Goal: Information Seeking & Learning: Learn about a topic

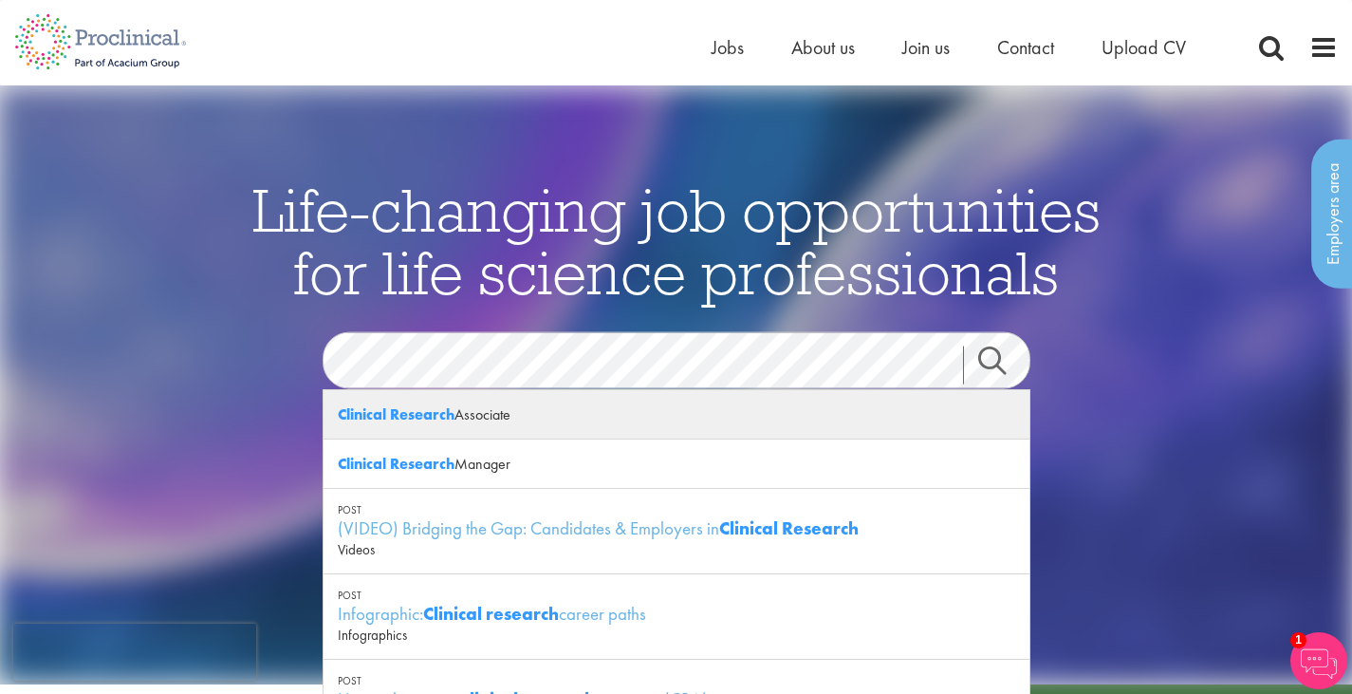
click at [542, 412] on div "Clinical Research Associate" at bounding box center [677, 414] width 706 height 49
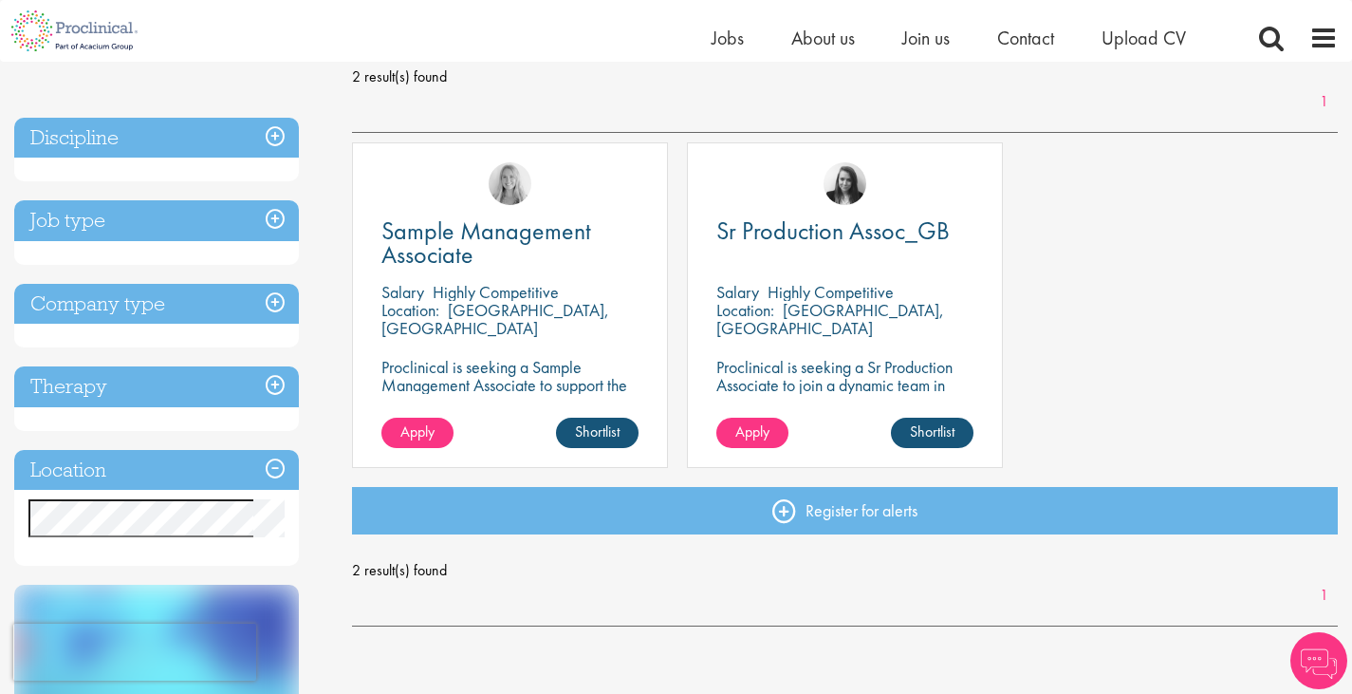
scroll to position [272, 0]
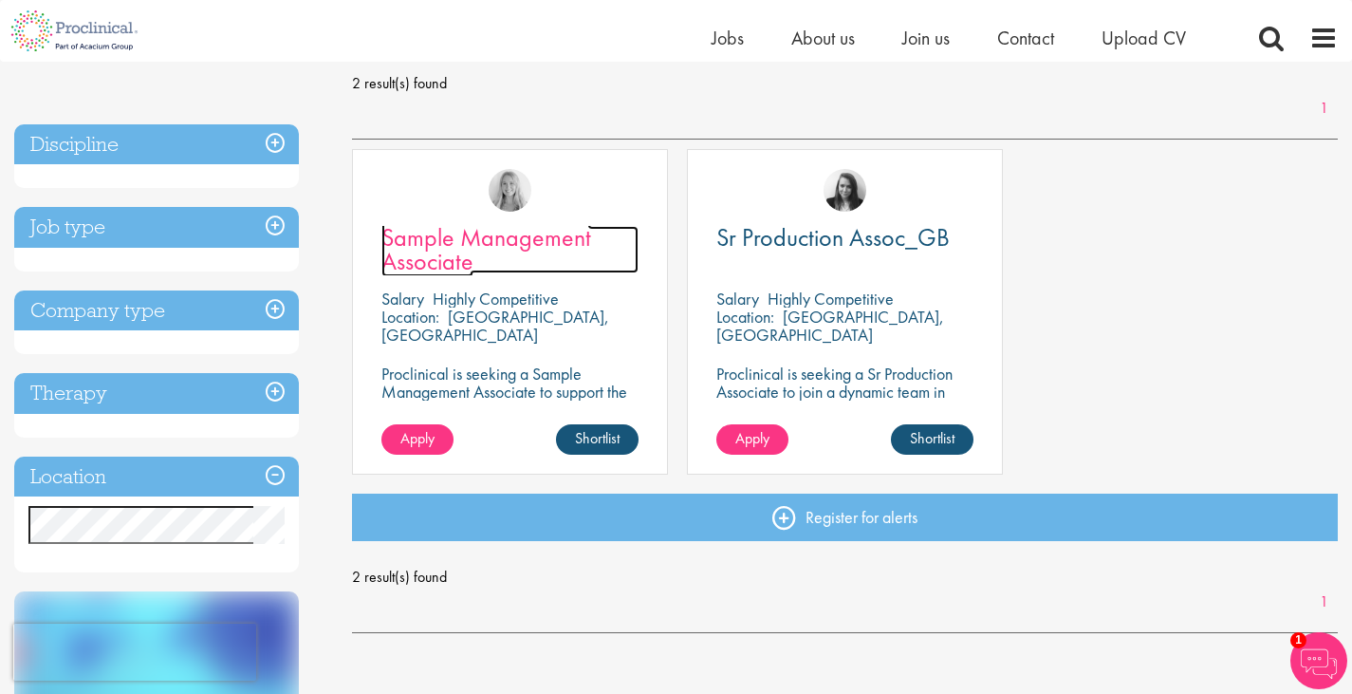
click at [498, 236] on span "Sample Management Associate" at bounding box center [486, 249] width 210 height 56
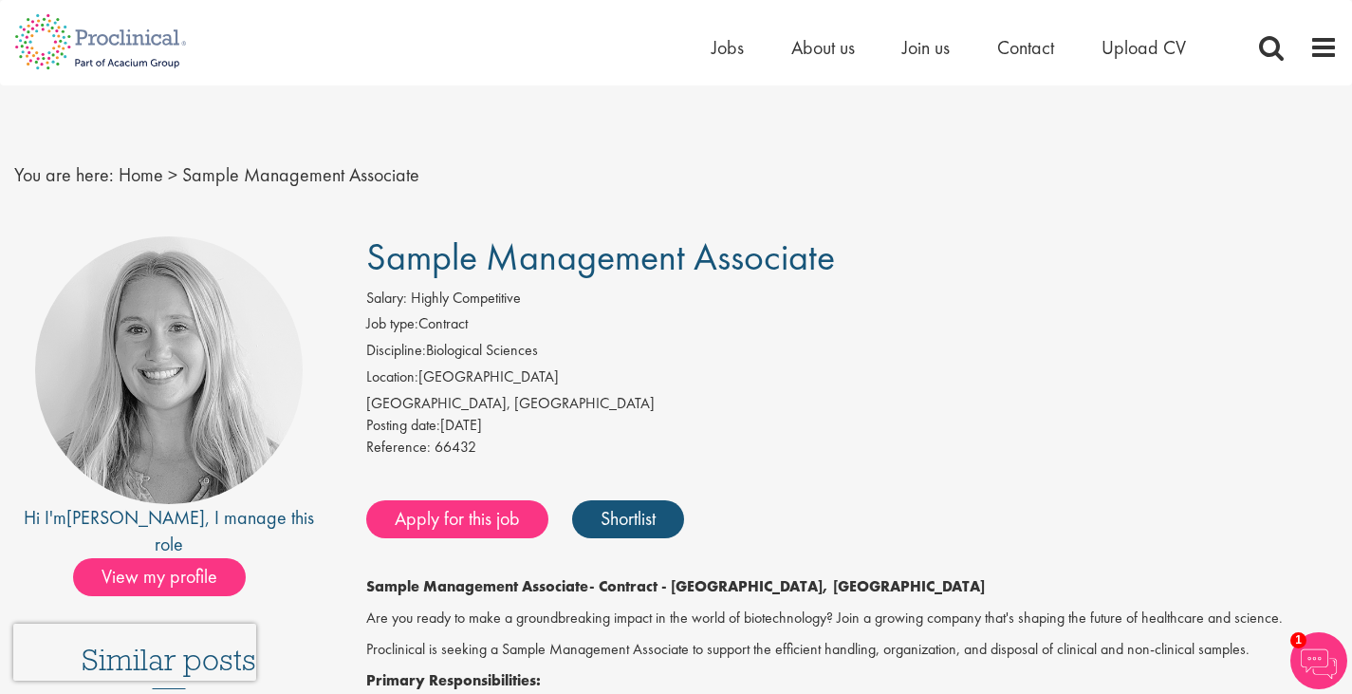
scroll to position [4, 0]
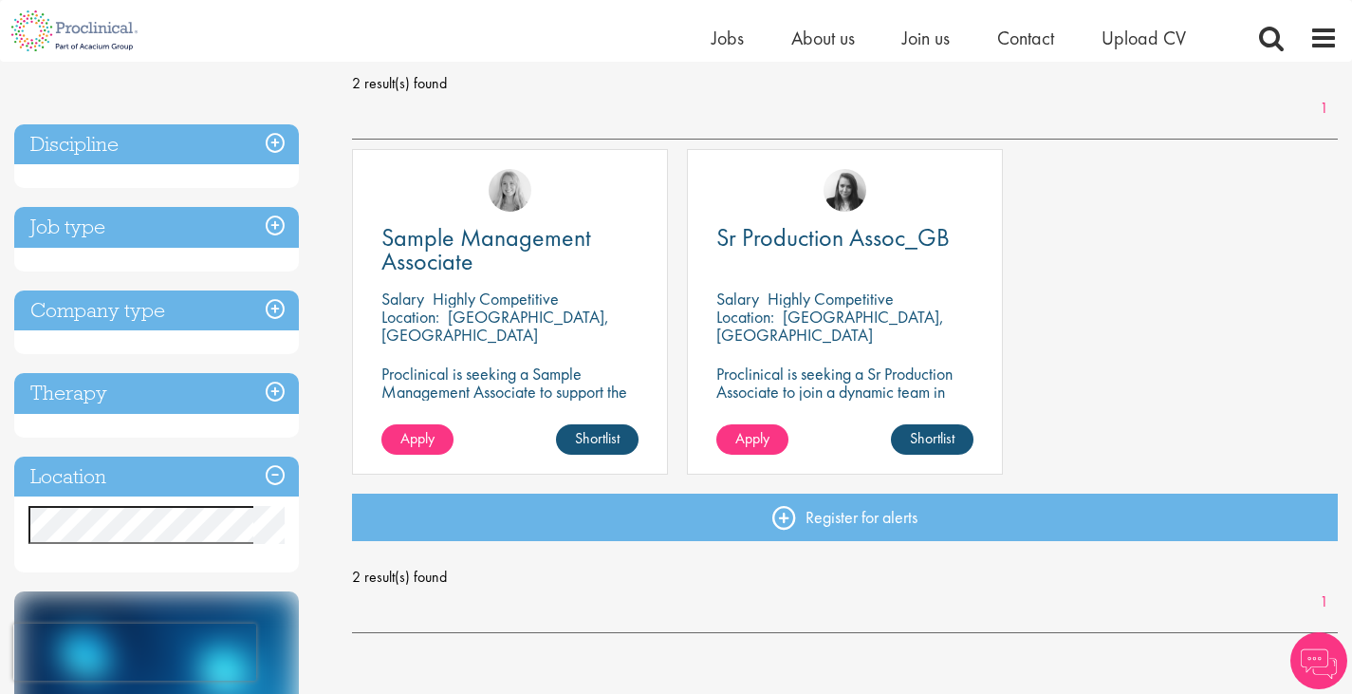
click at [271, 224] on h3 "Job type" at bounding box center [156, 227] width 285 height 41
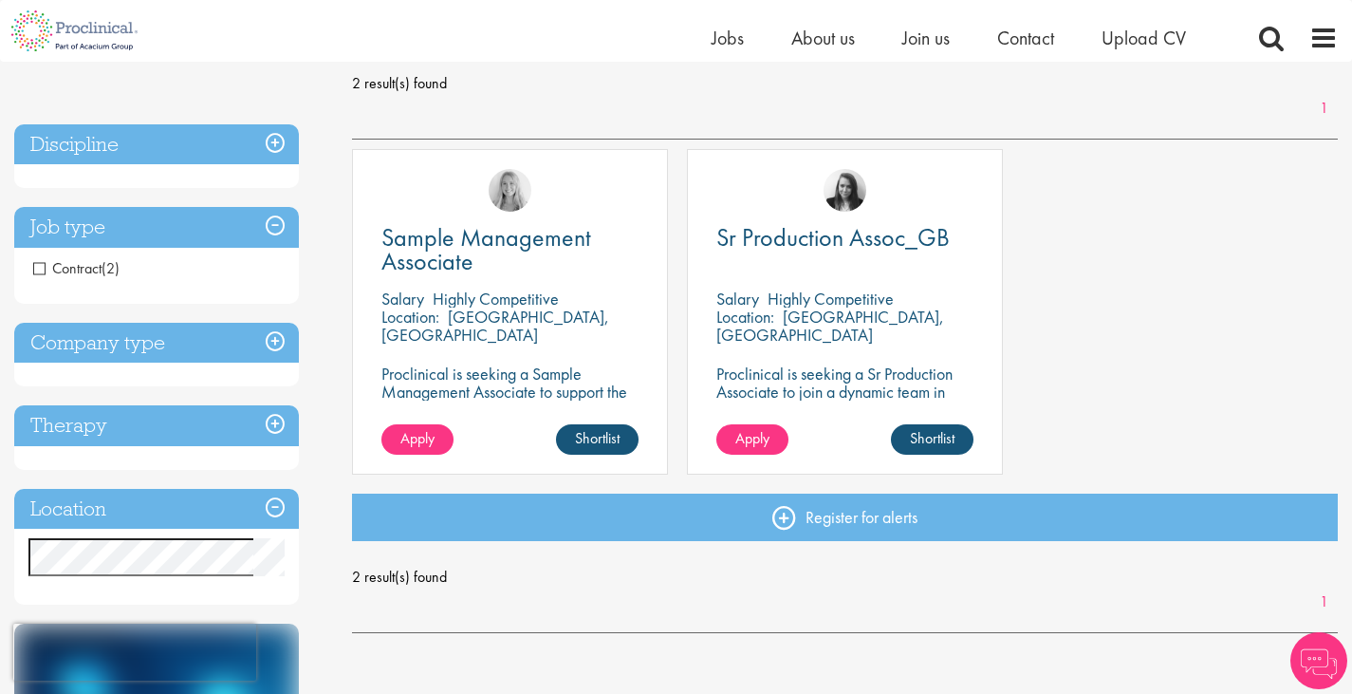
click at [276, 132] on h3 "Discipline" at bounding box center [156, 144] width 285 height 41
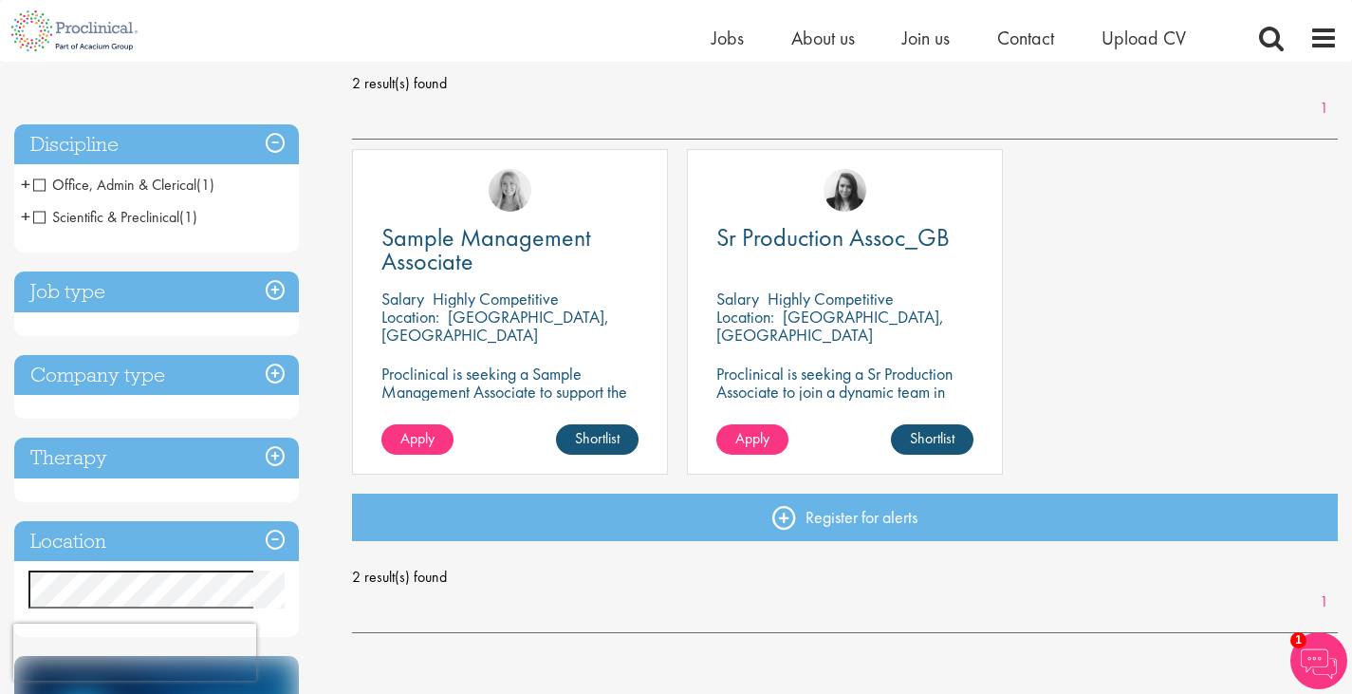
click at [40, 215] on span "Scientific & Preclinical" at bounding box center [106, 217] width 146 height 20
